Goal: Task Accomplishment & Management: Use online tool/utility

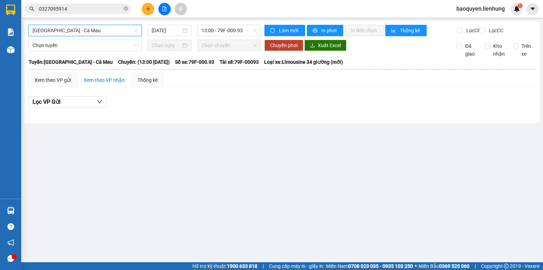
click at [91, 35] on span "[GEOGRAPHIC_DATA] - Cà Mau" at bounding box center [85, 30] width 105 height 11
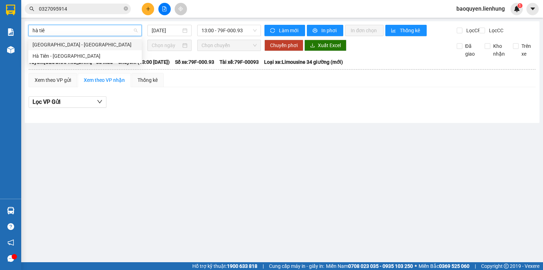
type input "hà tiên"
click at [93, 49] on div "[GEOGRAPHIC_DATA] - [GEOGRAPHIC_DATA]" at bounding box center [85, 44] width 114 height 11
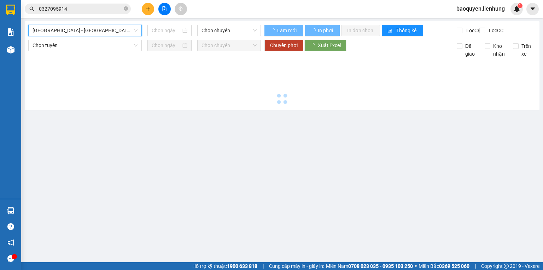
type input "[DATE]"
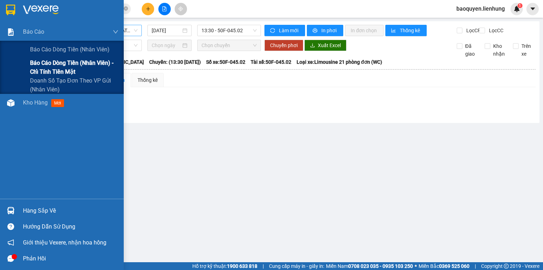
click at [46, 59] on span "Báo cáo dòng tiền (nhân viên) - chỉ tính tiền mặt" at bounding box center [74, 67] width 88 height 18
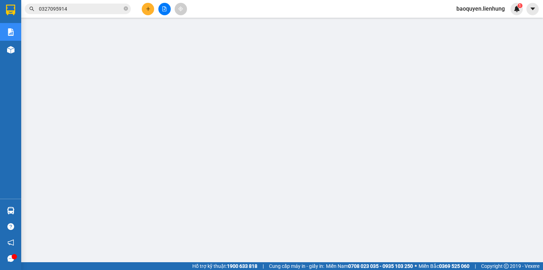
click at [79, 11] on input "0327095914" at bounding box center [80, 9] width 83 height 8
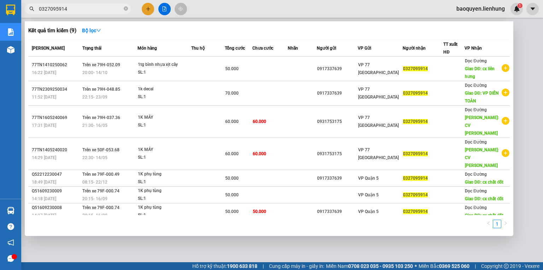
click at [79, 11] on input "0327095914" at bounding box center [80, 9] width 83 height 8
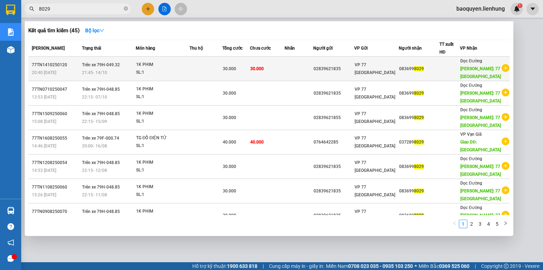
type input "8029"
click at [285, 71] on td "30.000" at bounding box center [267, 69] width 35 height 24
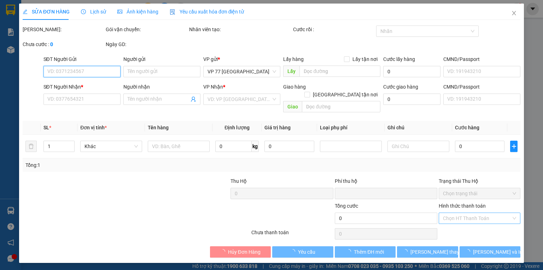
type input "02839621835"
type input "0836998029"
type input "77 THÁI NGUYÊN"
type input "0"
type input "30.000"
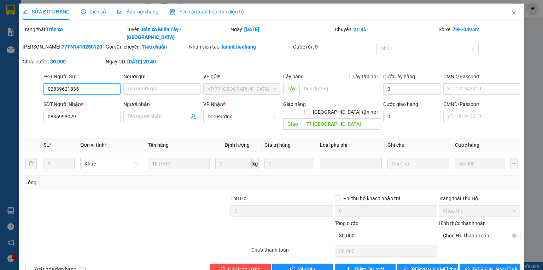
click at [489, 230] on span "Chọn HT Thanh Toán" at bounding box center [479, 235] width 73 height 11
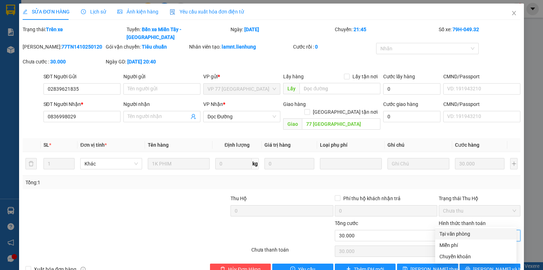
click at [485, 234] on div "Tại văn phòng" at bounding box center [476, 234] width 73 height 8
type input "0"
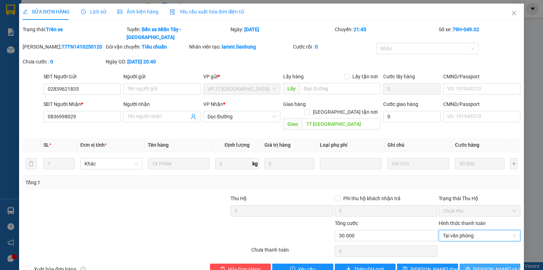
click at [472, 263] on button "Lưu và In" at bounding box center [490, 268] width 61 height 11
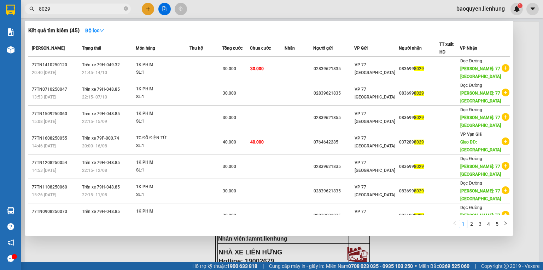
click at [61, 8] on input "8029" at bounding box center [80, 9] width 83 height 8
click at [62, 12] on input "8029" at bounding box center [80, 9] width 83 height 8
click at [470, 50] on span "VP Nhận" at bounding box center [468, 48] width 17 height 5
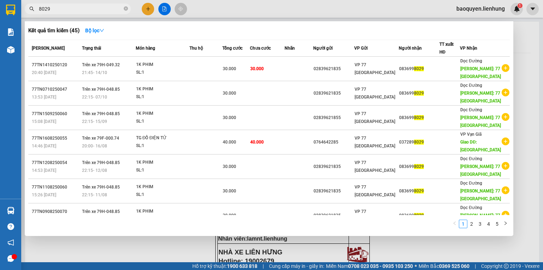
click at [543, 71] on div at bounding box center [271, 135] width 543 height 270
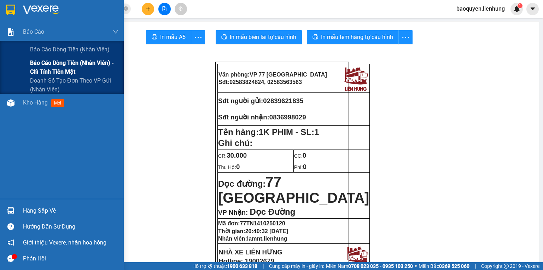
click at [46, 64] on span "Báo cáo dòng tiền (nhân viên) - chỉ tính tiền mặt" at bounding box center [74, 67] width 88 height 18
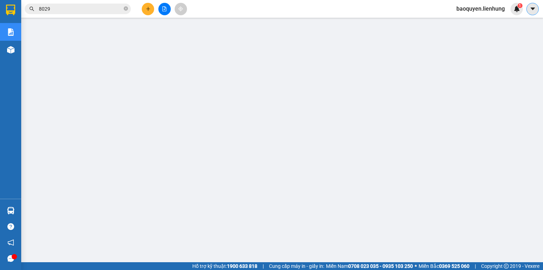
drag, startPoint x: 534, startPoint y: 11, endPoint x: 522, endPoint y: 18, distance: 13.5
click at [534, 11] on icon "caret-down" at bounding box center [533, 9] width 6 height 6
click at [492, 7] on span "baoquyen.lienhung" at bounding box center [481, 8] width 60 height 9
click at [473, 22] on span "Đăng xuất" at bounding box center [483, 22] width 45 height 8
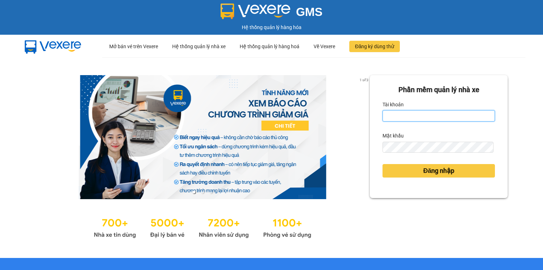
click at [422, 119] on input "Tài khoản" at bounding box center [439, 115] width 113 height 11
type input "baoquyen.lienhung"
click at [383, 164] on button "Đăng nhập" at bounding box center [439, 170] width 113 height 13
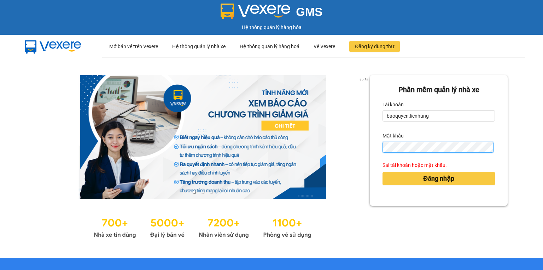
click at [354, 145] on div "1 of 3 Phần mềm quản lý nhà xe Tài khoản baoquyen.lienhung Mật khẩu Sai tài kho…" at bounding box center [271, 157] width 543 height 200
click at [383, 172] on button "Đăng nhập" at bounding box center [439, 178] width 113 height 13
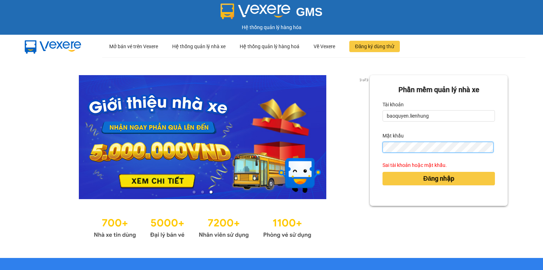
click at [344, 146] on div "3 of 3 Phần mềm quản lý nhà xe Tài khoản baoquyen.lienhung Mật khẩu Sai tài kho…" at bounding box center [271, 157] width 543 height 200
click at [383, 172] on button "Đăng nhập" at bounding box center [439, 178] width 113 height 13
click at [345, 145] on div "3 of 3 Phần mềm quản lý nhà xe Tài khoản baoquyen.lienhung Mật khẩu Sai tài kho…" at bounding box center [271, 157] width 543 height 200
click at [383, 172] on button "Đăng nhập" at bounding box center [439, 178] width 113 height 13
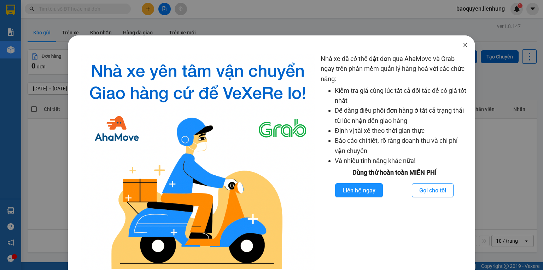
drag, startPoint x: 465, startPoint y: 44, endPoint x: 444, endPoint y: 41, distance: 21.0
click at [465, 44] on span "Close" at bounding box center [466, 45] width 20 height 20
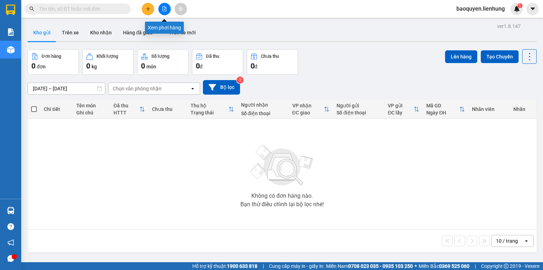
click at [161, 8] on button at bounding box center [165, 9] width 12 height 12
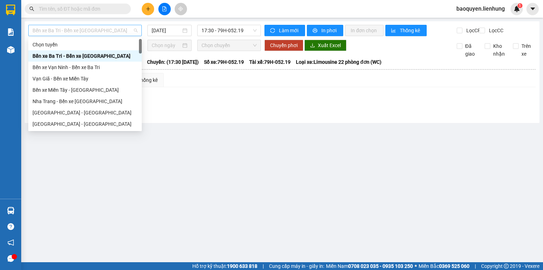
click at [86, 30] on span "Bến xe Ba Tri - Bến xe Vạn Ninh" at bounding box center [85, 30] width 105 height 11
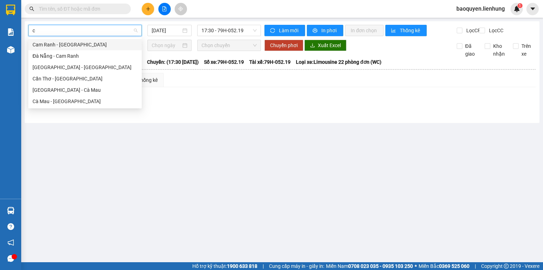
type input "cà"
click at [89, 89] on div "Nha Trang - Cà Mau" at bounding box center [85, 90] width 105 height 8
type input "15/10/2025"
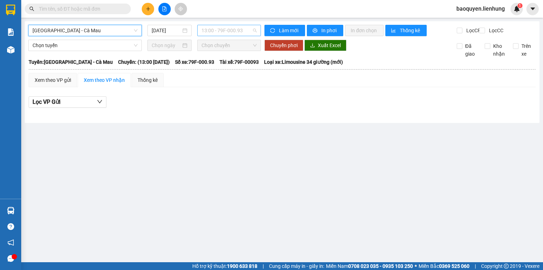
click at [238, 28] on span "13:00 - 79F-000.93" at bounding box center [230, 30] width 56 height 11
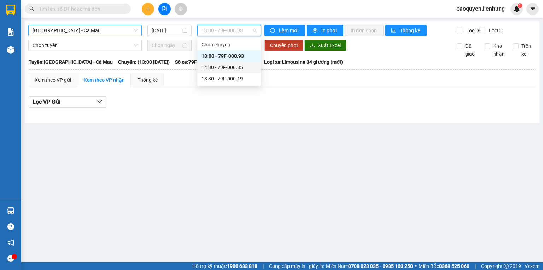
drag, startPoint x: 231, startPoint y: 52, endPoint x: 239, endPoint y: 66, distance: 15.8
click at [239, 66] on div "Chọn chuyến 13:00 - 79F-000.93 14:30 - 79F-000.85 18:30 - 79F-000.19" at bounding box center [229, 61] width 64 height 45
click at [239, 66] on div "14:30 - 79F-000.85" at bounding box center [229, 67] width 55 height 8
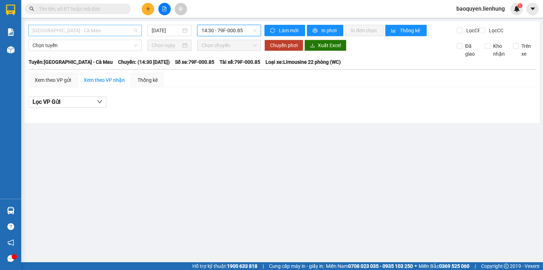
drag, startPoint x: 74, startPoint y: 32, endPoint x: 71, endPoint y: 29, distance: 4.0
click at [73, 32] on span "Nha Trang - Cà Mau" at bounding box center [85, 30] width 105 height 11
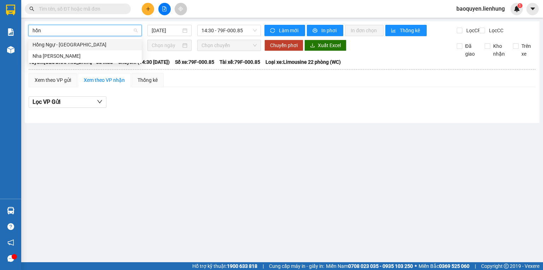
type input "hồng"
click at [76, 54] on div "Nha Trang - Hồng Ngự" at bounding box center [85, 56] width 105 height 8
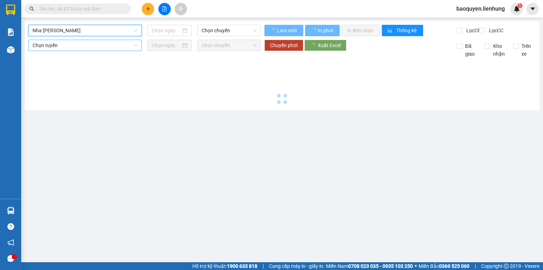
type input "15/10/2025"
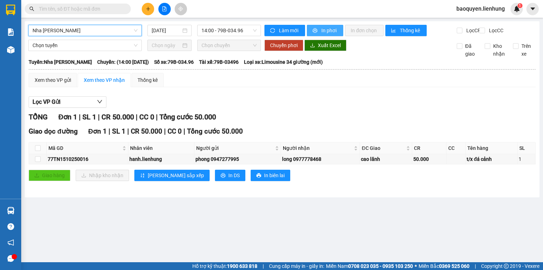
click at [318, 34] on button "In phơi" at bounding box center [325, 30] width 36 height 11
click at [530, 10] on icon "caret-down" at bounding box center [533, 9] width 6 height 6
click at [474, 11] on div "baoquyen.lienhung 1" at bounding box center [487, 9] width 72 height 12
click at [474, 11] on span "baoquyen.lienhung" at bounding box center [481, 8] width 60 height 9
click at [476, 24] on span "Đăng xuất" at bounding box center [483, 22] width 45 height 8
